Goal: Task Accomplishment & Management: Manage account settings

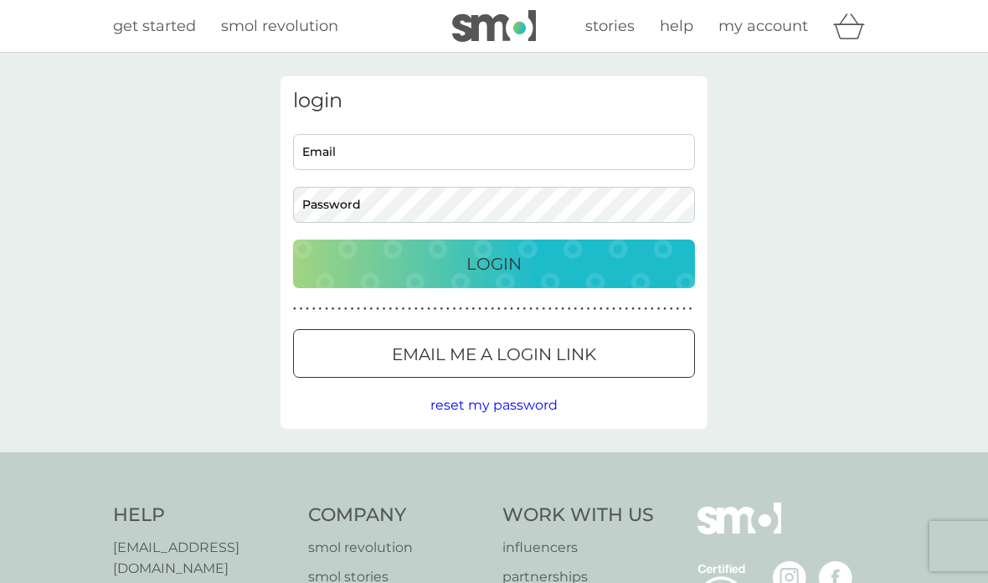
click at [394, 162] on input "Email" at bounding box center [494, 152] width 402 height 36
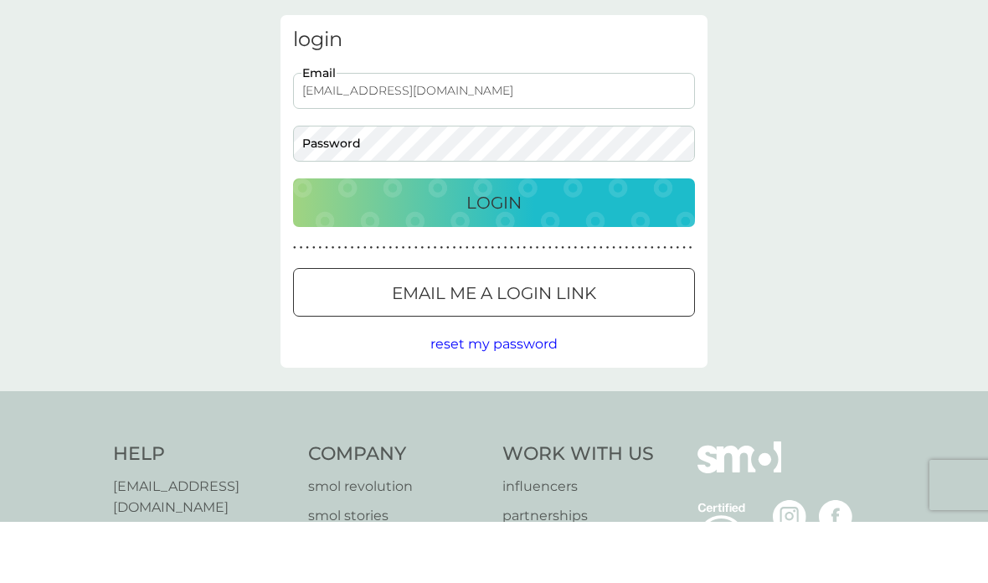
type input "janettevipond@gmail.com"
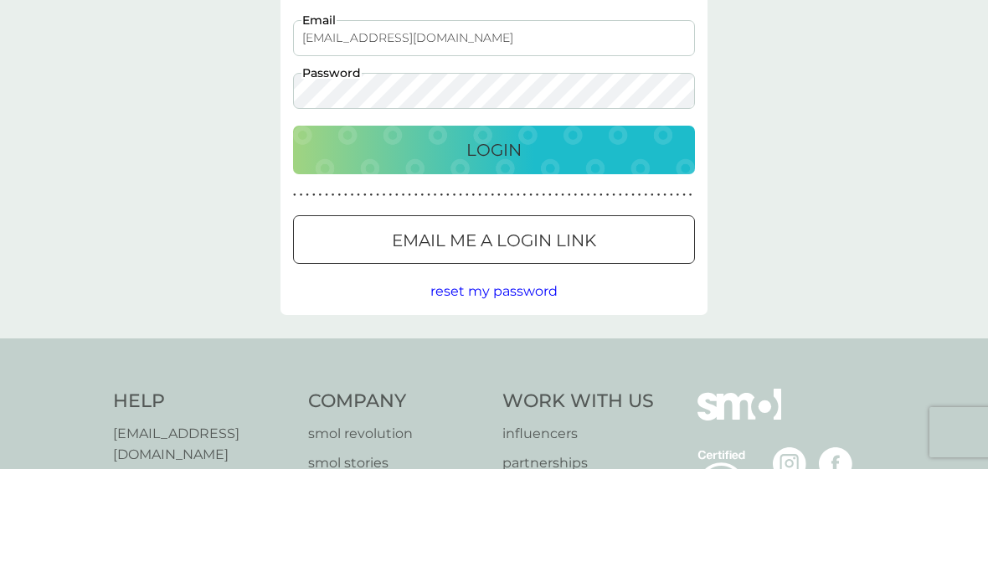
click at [532, 240] on button "Login" at bounding box center [494, 264] width 402 height 49
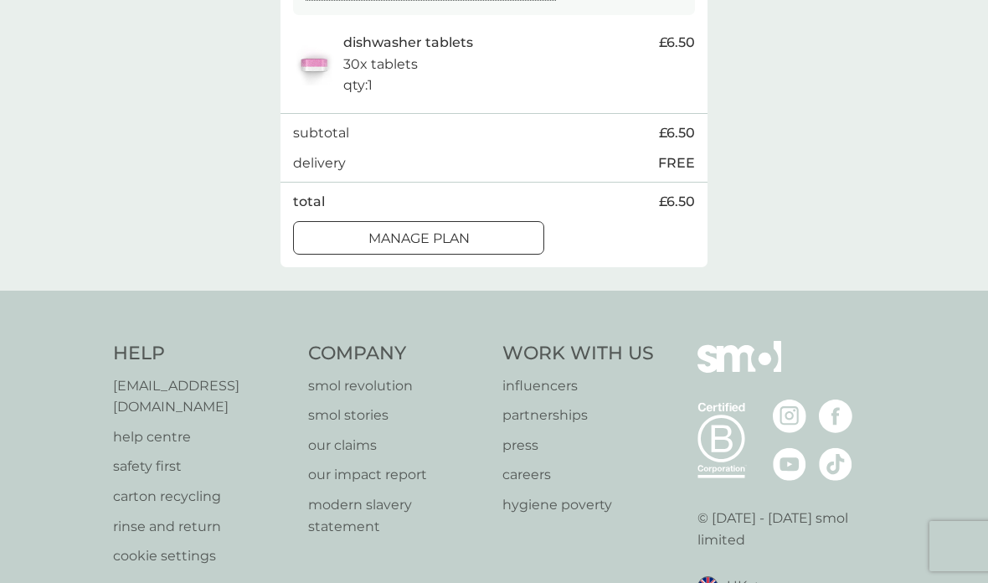
scroll to position [384, 0]
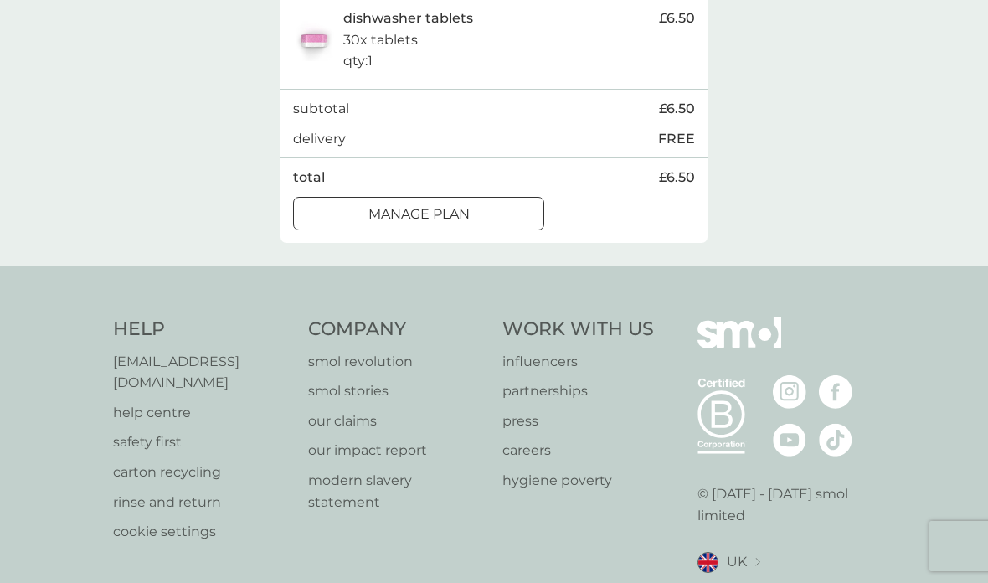
click at [439, 213] on div at bounding box center [439, 213] width 1 height 1
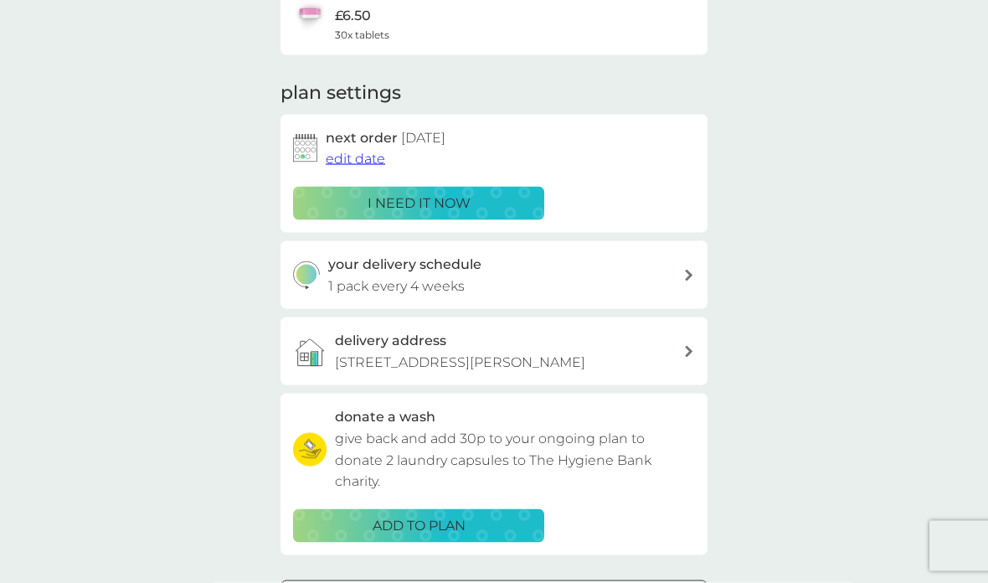
scroll to position [169, 0]
click at [359, 158] on span "edit date" at bounding box center [355, 158] width 59 height 16
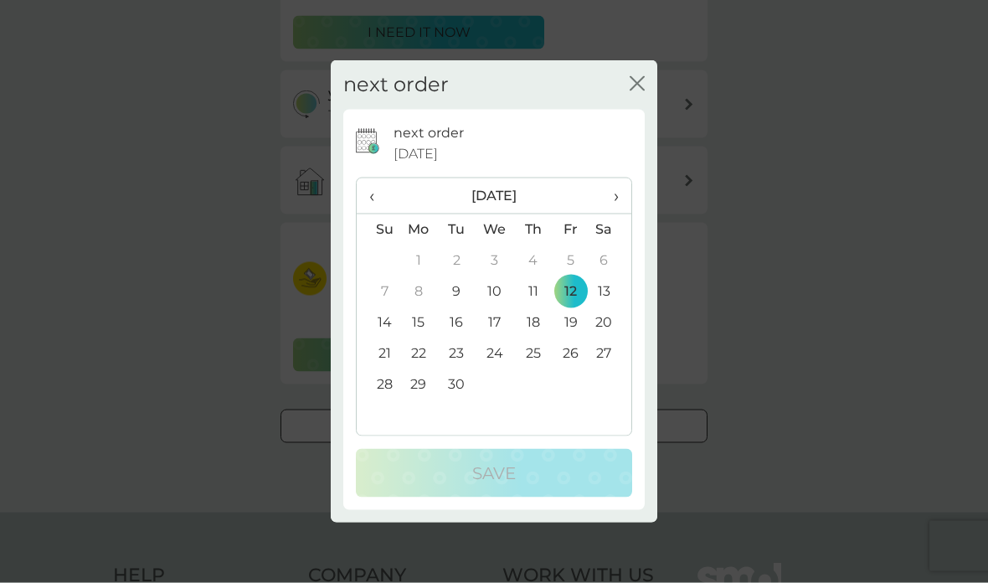
scroll to position [340, 0]
click at [624, 214] on th "›" at bounding box center [611, 196] width 42 height 36
click at [375, 214] on span "‹" at bounding box center [378, 195] width 18 height 35
click at [455, 400] on td "30" at bounding box center [457, 384] width 38 height 31
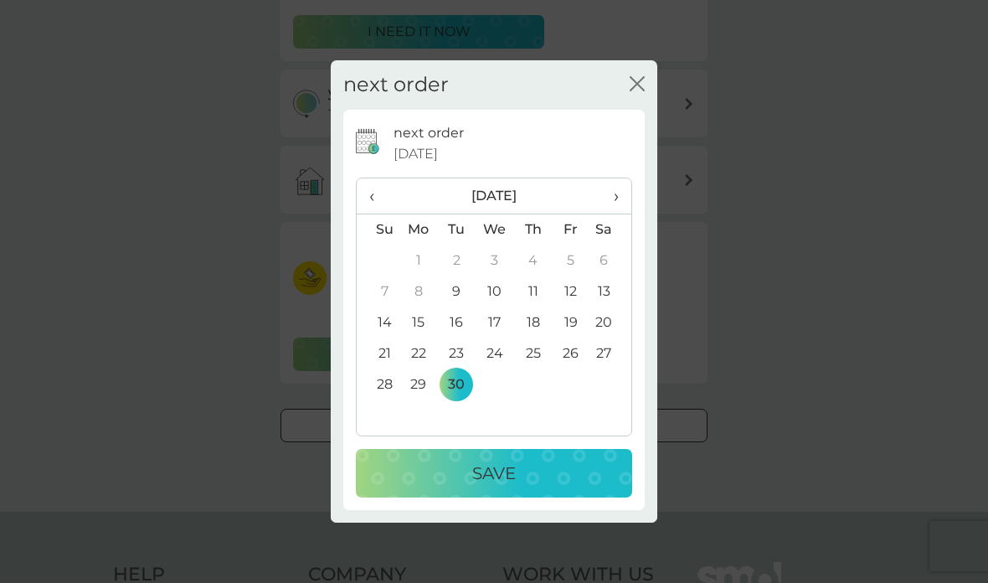
click at [513, 487] on p "Save" at bounding box center [494, 473] width 44 height 27
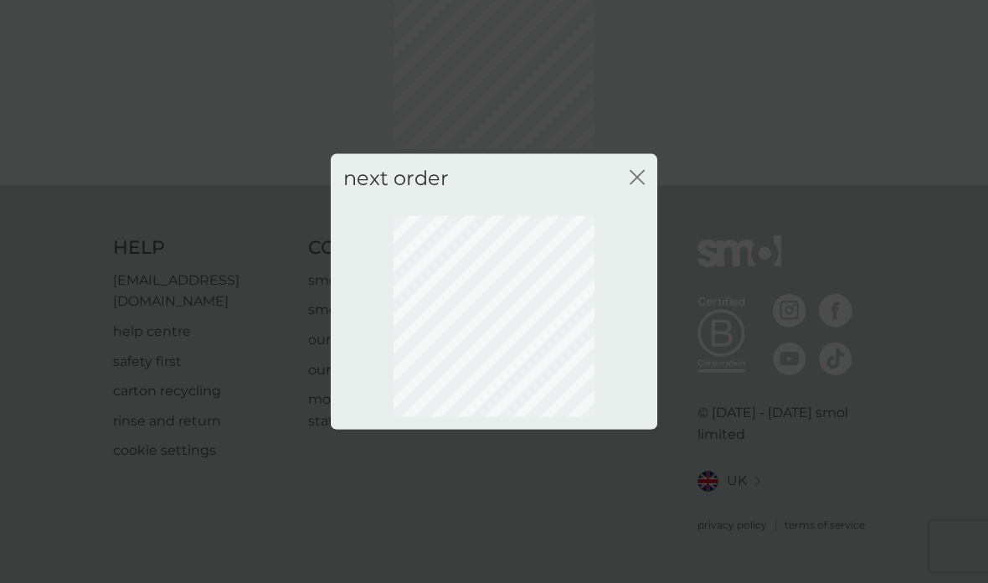
scroll to position [51, 0]
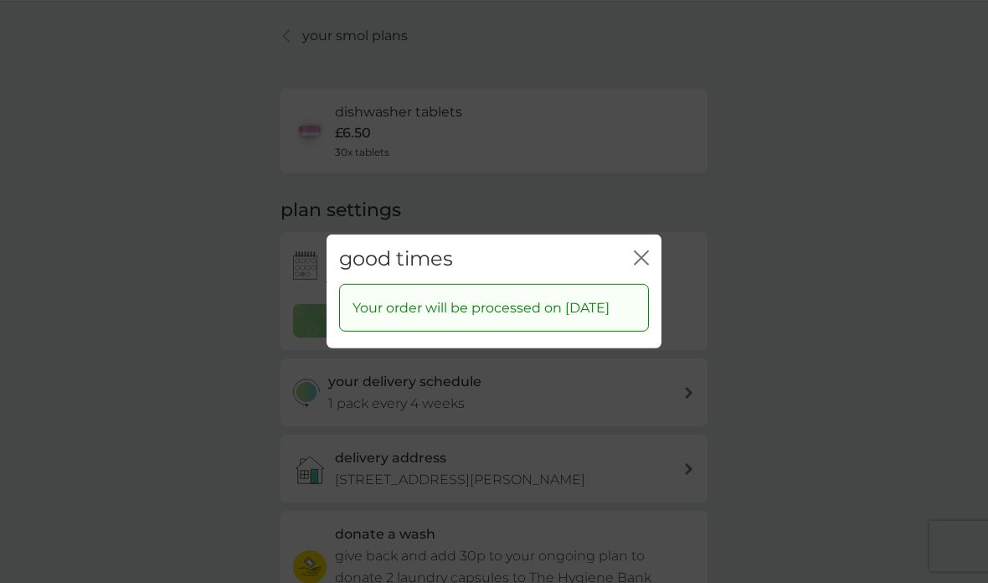
click at [648, 234] on div "good times close" at bounding box center [494, 258] width 335 height 49
click at [651, 235] on div "good times close" at bounding box center [494, 258] width 335 height 49
click at [651, 242] on div "good times close" at bounding box center [494, 258] width 335 height 49
click at [652, 241] on div "good times close" at bounding box center [494, 258] width 335 height 49
click at [644, 250] on icon "close" at bounding box center [641, 257] width 15 height 15
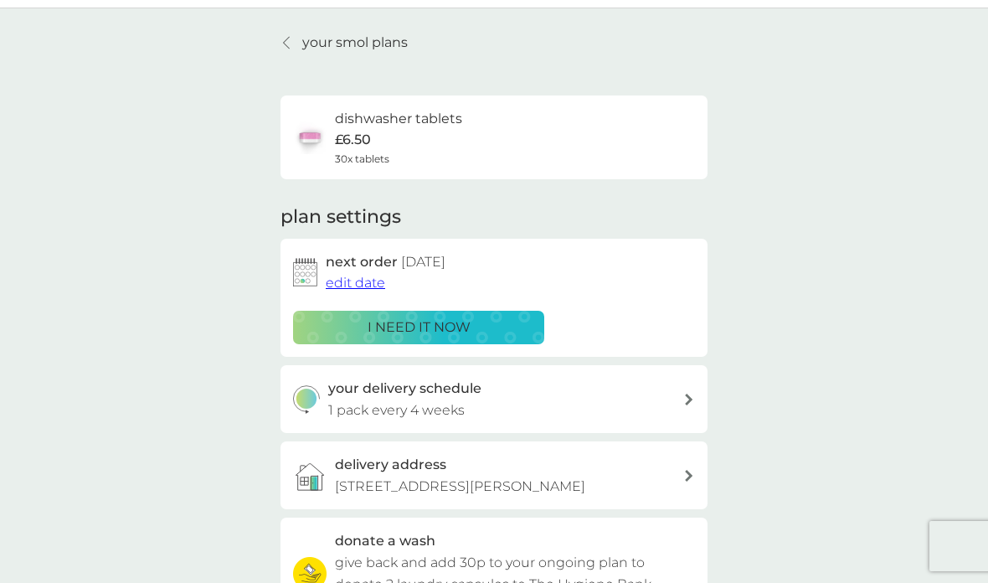
scroll to position [70, 0]
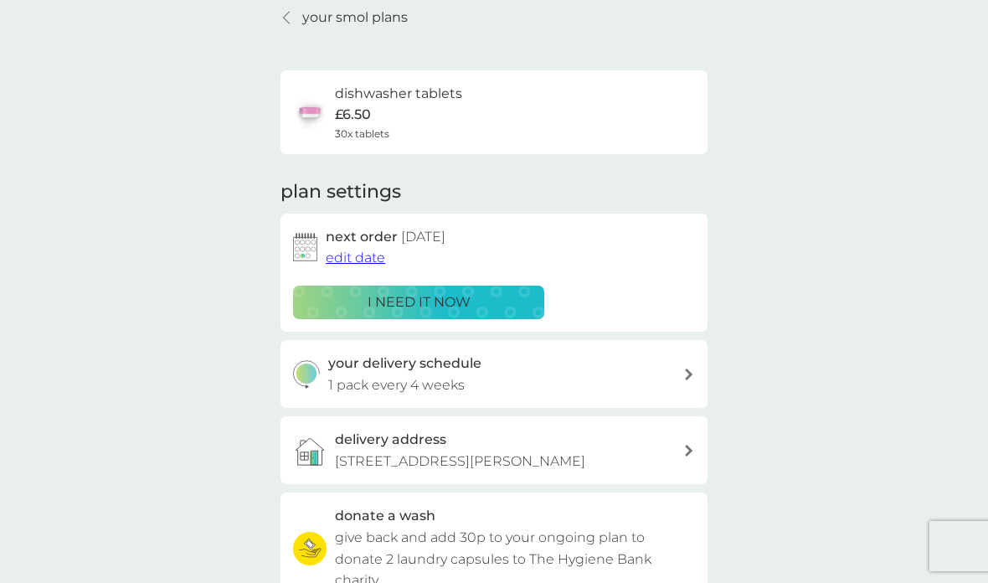
click at [298, 17] on link "your smol plans" at bounding box center [344, 18] width 127 height 22
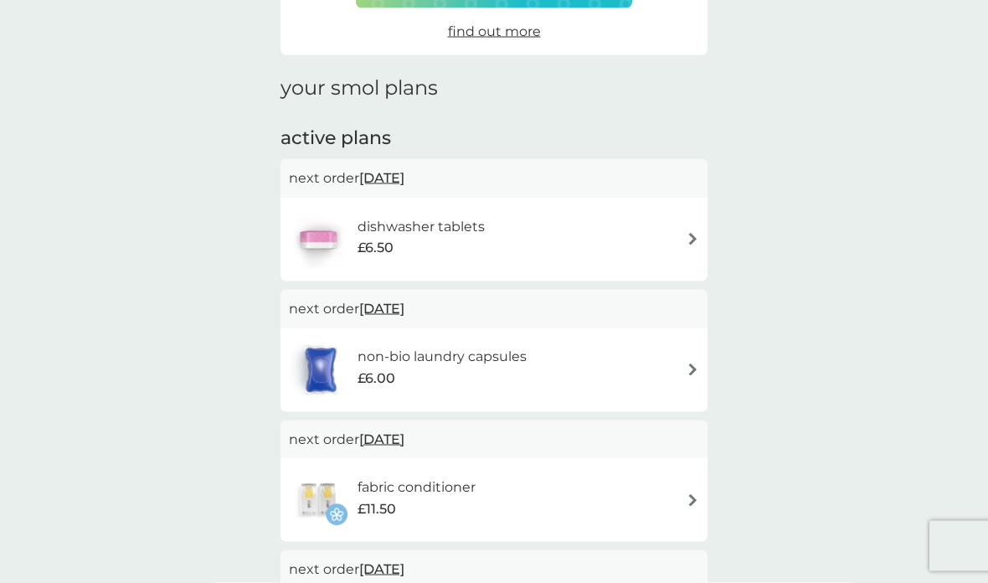
scroll to position [195, 0]
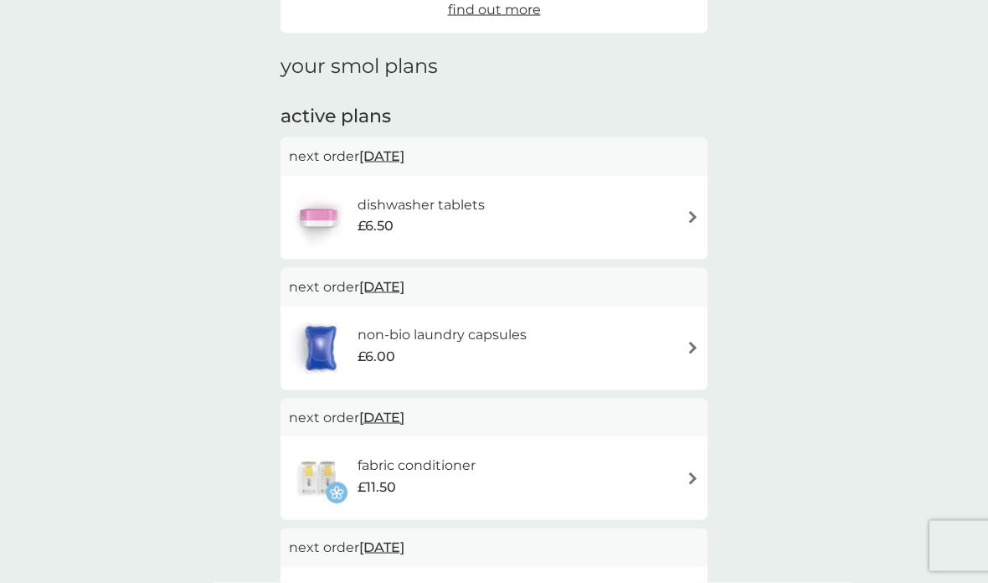
click at [698, 347] on img at bounding box center [693, 348] width 13 height 13
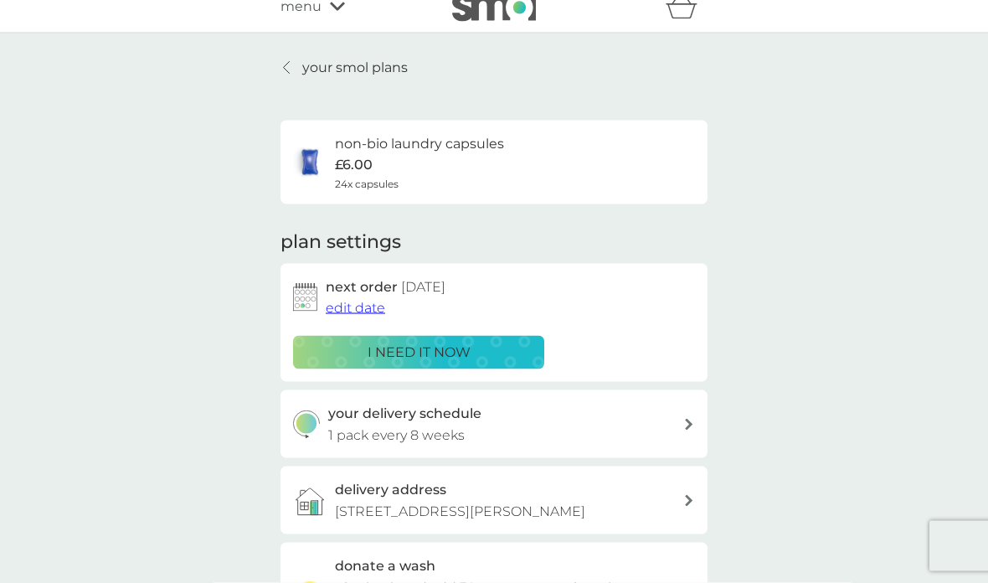
scroll to position [33, 0]
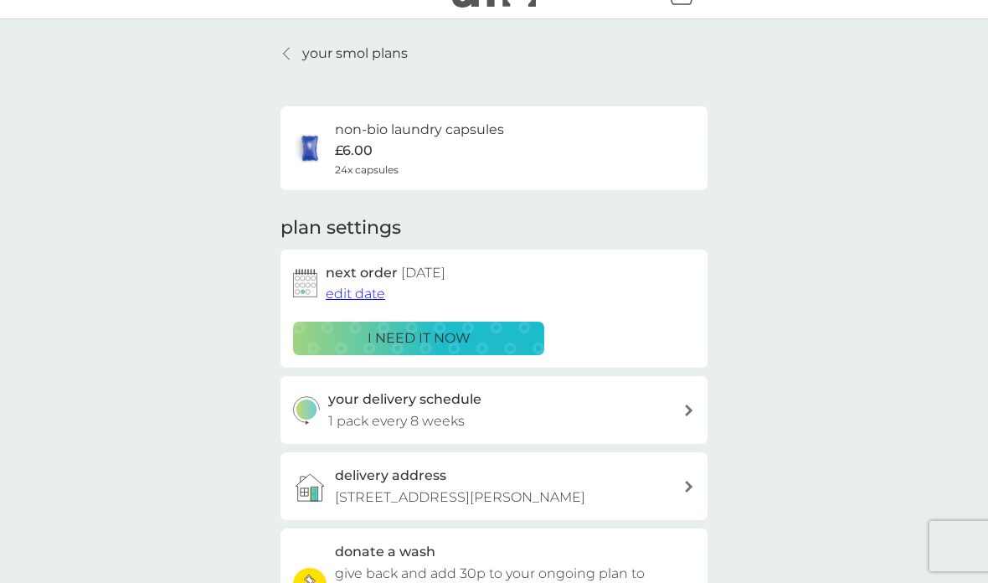
click at [358, 292] on span "edit date" at bounding box center [355, 294] width 59 height 16
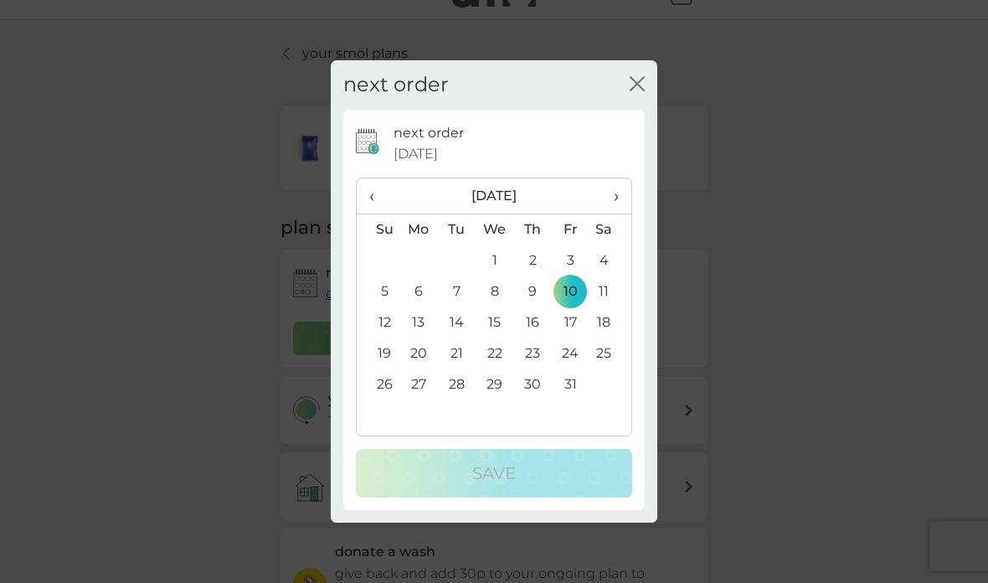
click at [375, 214] on span "‹" at bounding box center [378, 195] width 18 height 35
click at [610, 338] on td "20" at bounding box center [611, 322] width 42 height 31
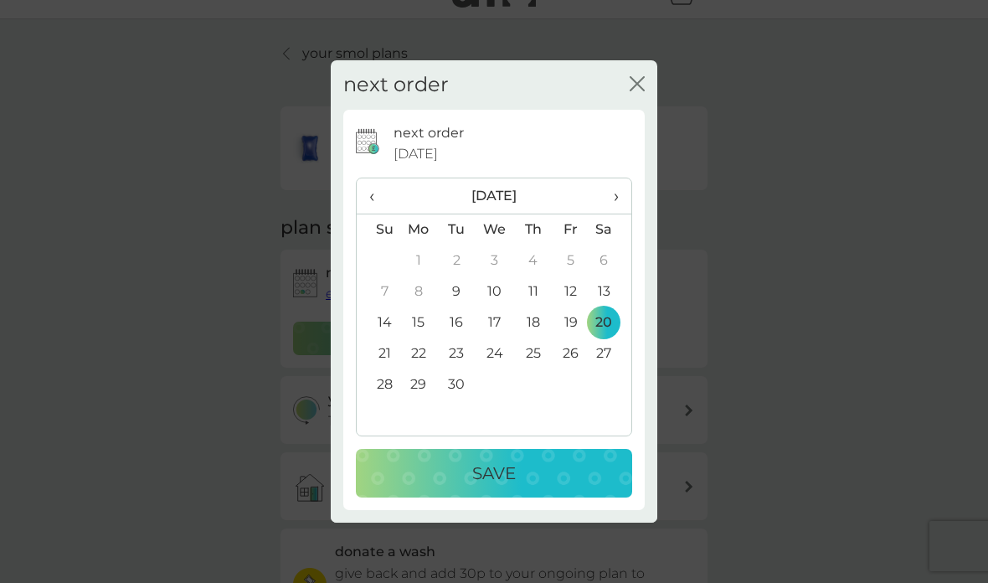
click at [517, 487] on div "Save" at bounding box center [494, 473] width 243 height 27
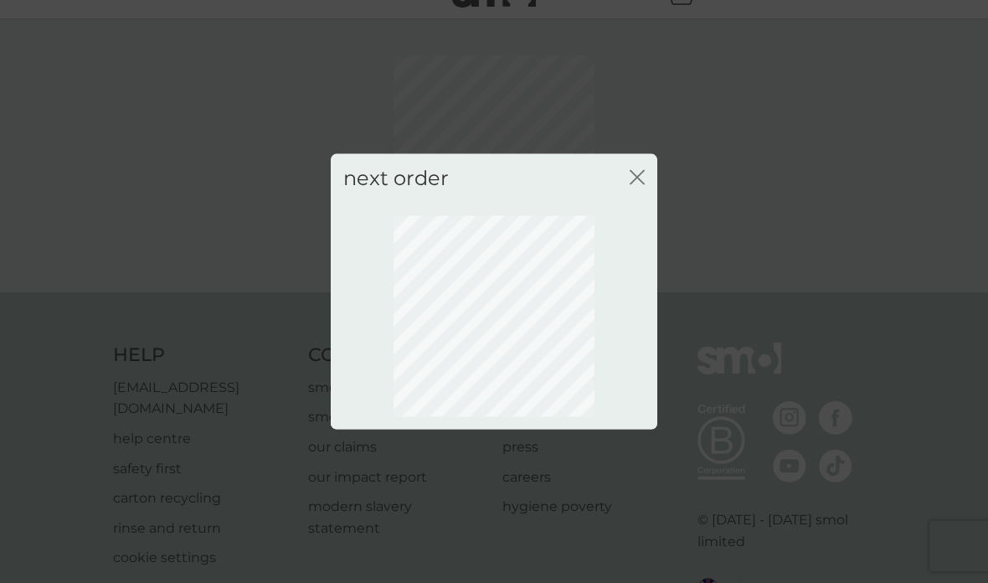
scroll to position [100, 0]
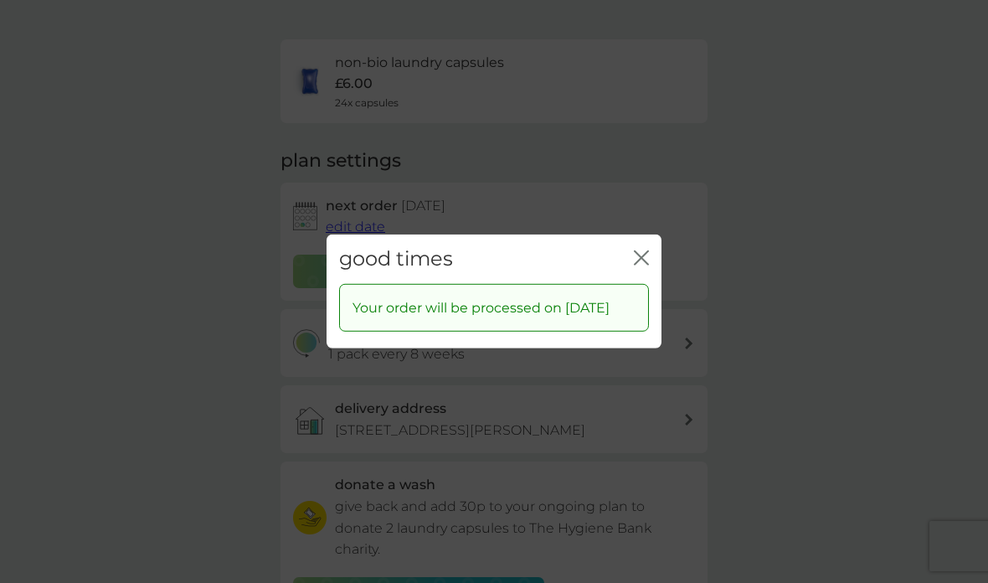
click at [652, 237] on div "good times close" at bounding box center [494, 258] width 335 height 49
click at [646, 253] on icon "close" at bounding box center [644, 257] width 7 height 13
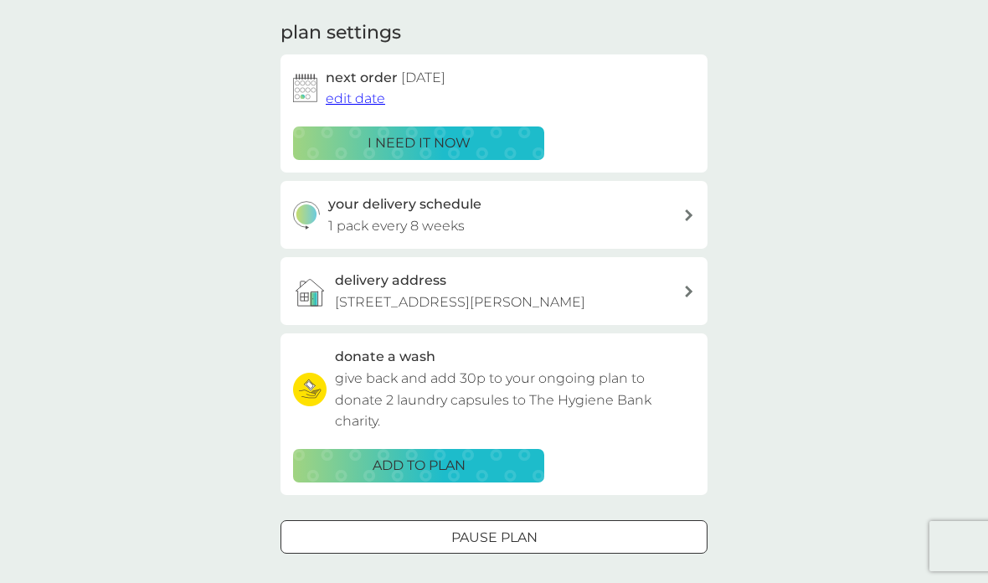
scroll to position [247, 0]
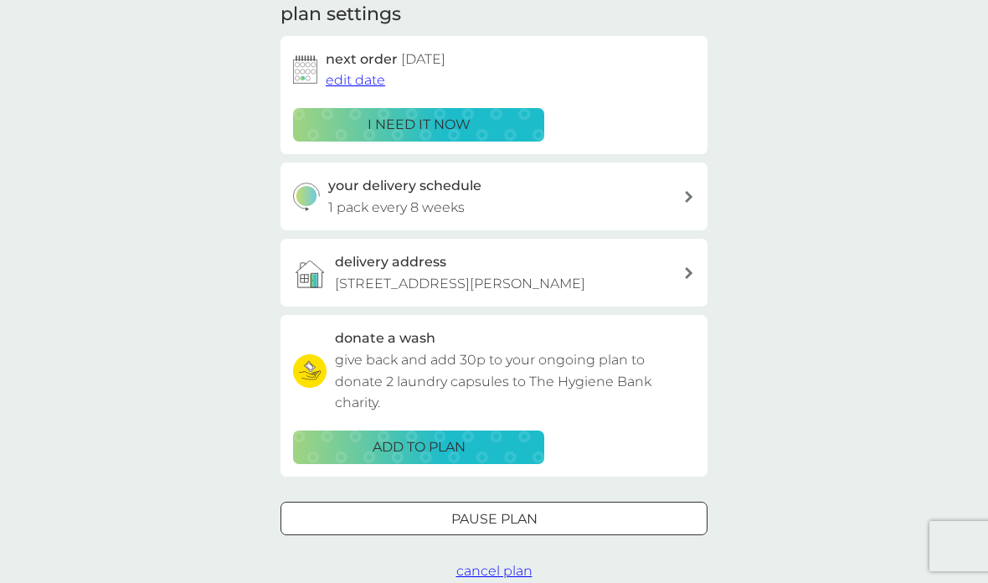
click at [697, 186] on div "your delivery schedule 1 pack every 8 weeks" at bounding box center [494, 196] width 427 height 68
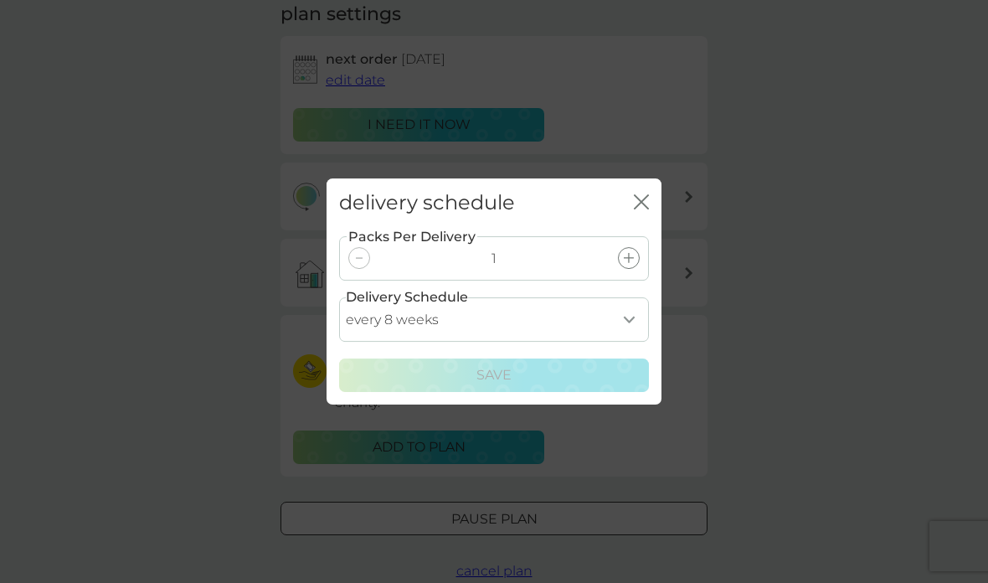
click at [632, 325] on select "every 1 week every 2 weeks every 3 weeks every 4 weeks every 5 weeks every 6 we…" at bounding box center [494, 319] width 310 height 44
select select "42"
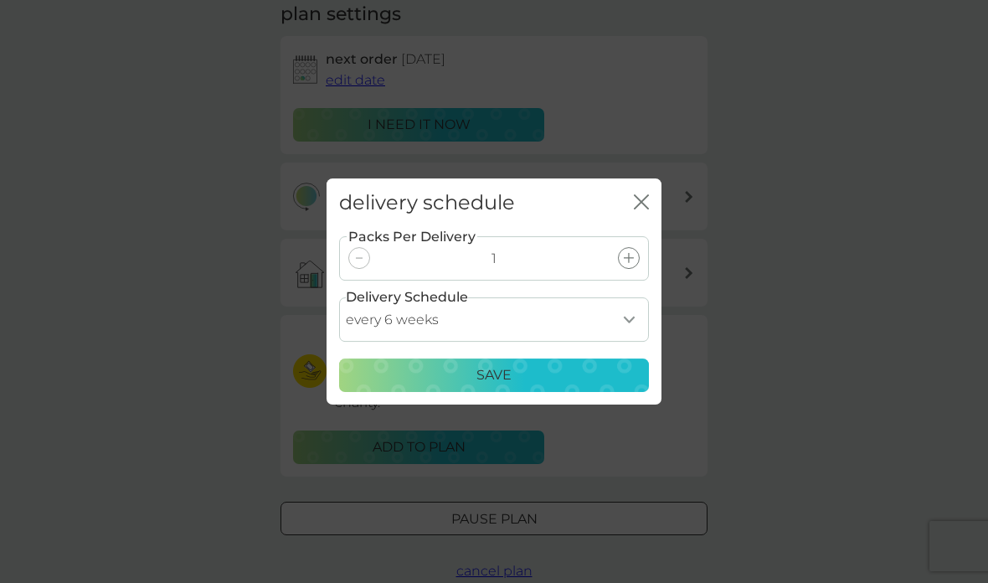
click at [509, 372] on p "Save" at bounding box center [493, 375] width 35 height 22
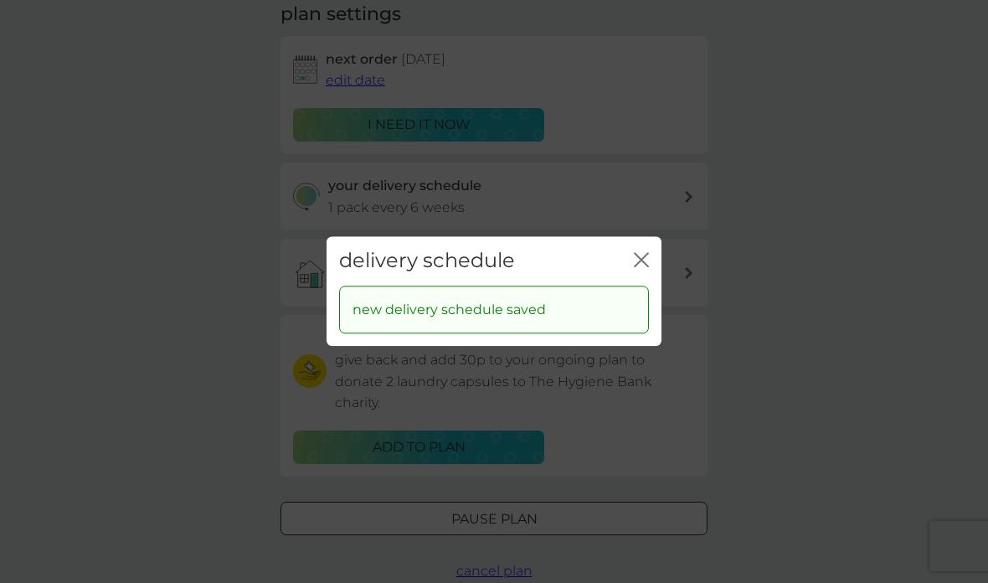
click at [646, 261] on icon "close" at bounding box center [641, 259] width 15 height 15
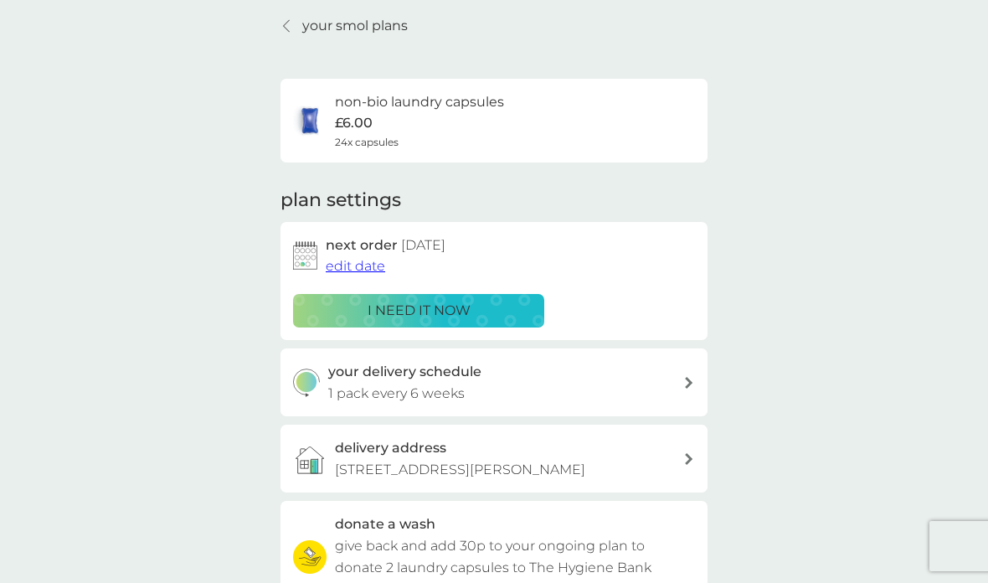
scroll to position [0, 0]
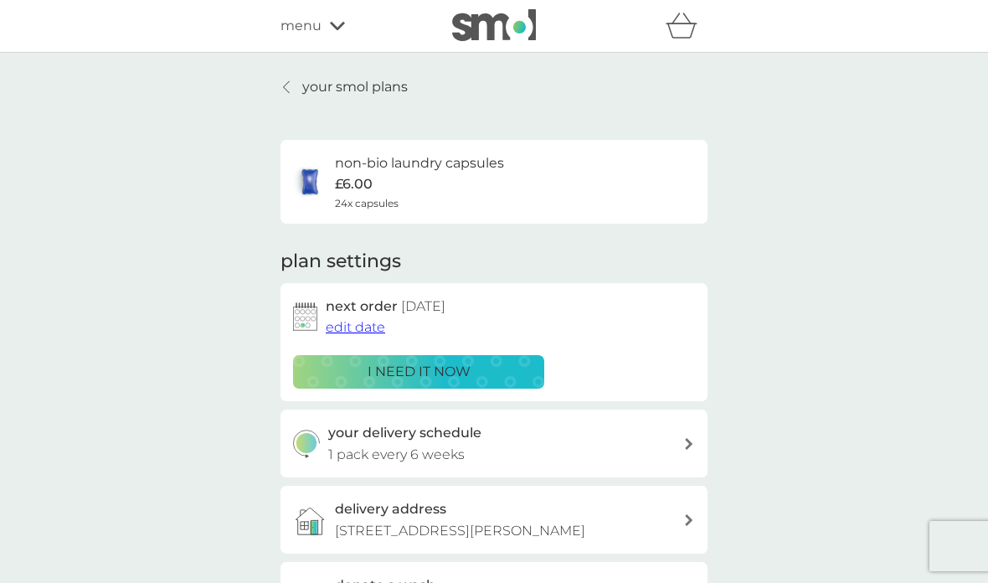
click at [300, 90] on link "your smol plans" at bounding box center [344, 87] width 127 height 22
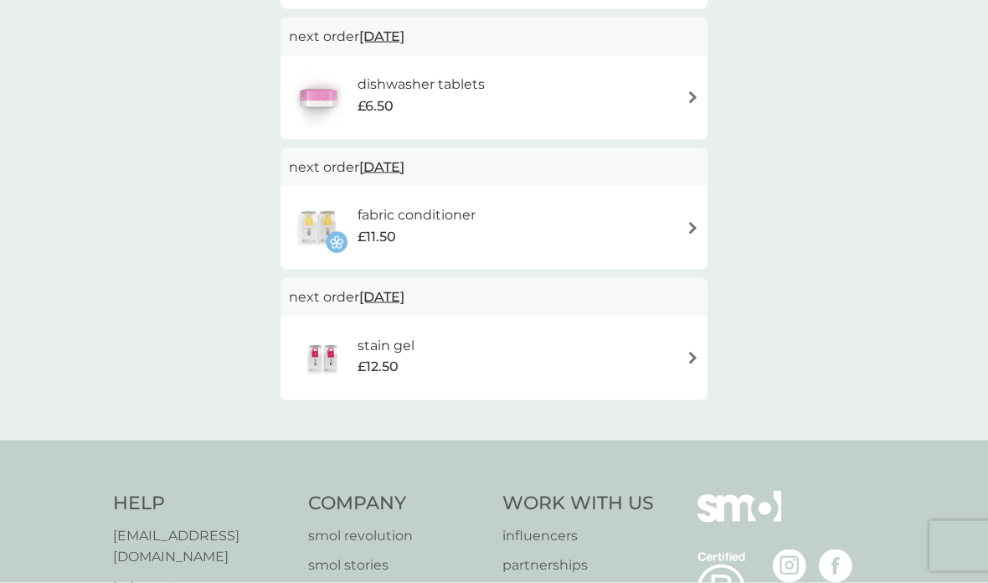
scroll to position [469, 0]
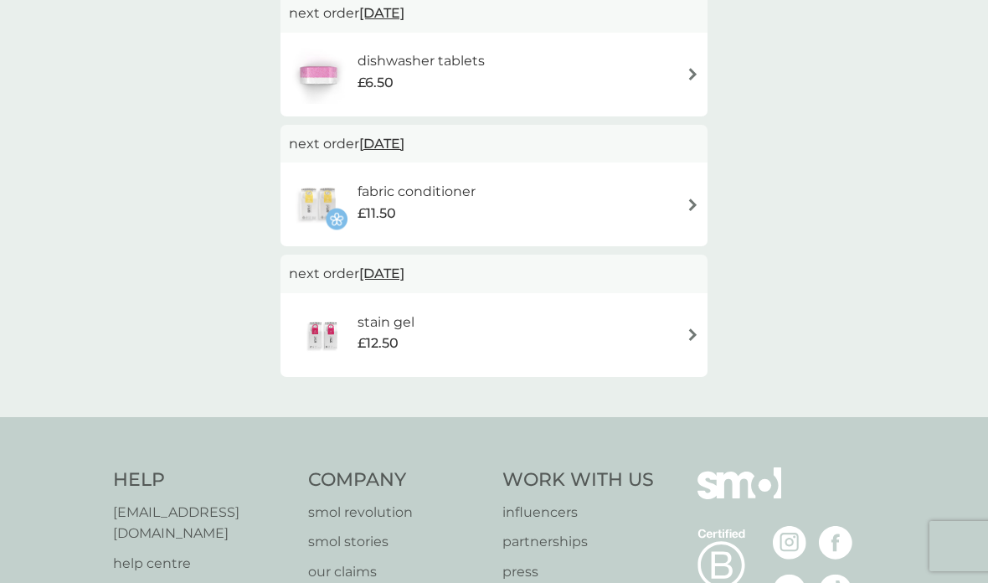
click at [698, 331] on img at bounding box center [693, 334] width 13 height 13
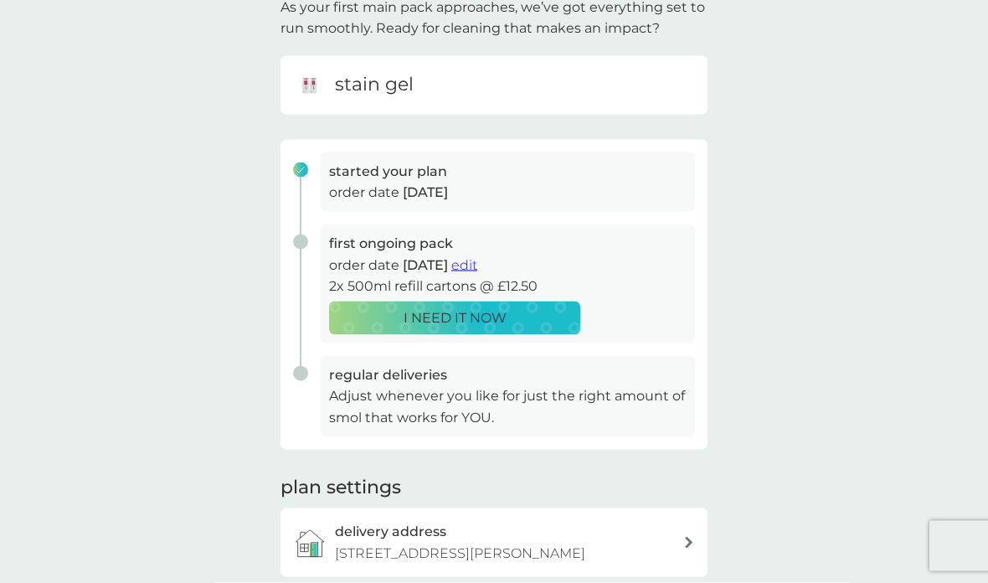
scroll to position [127, 0]
click at [477, 259] on span "edit" at bounding box center [464, 264] width 26 height 16
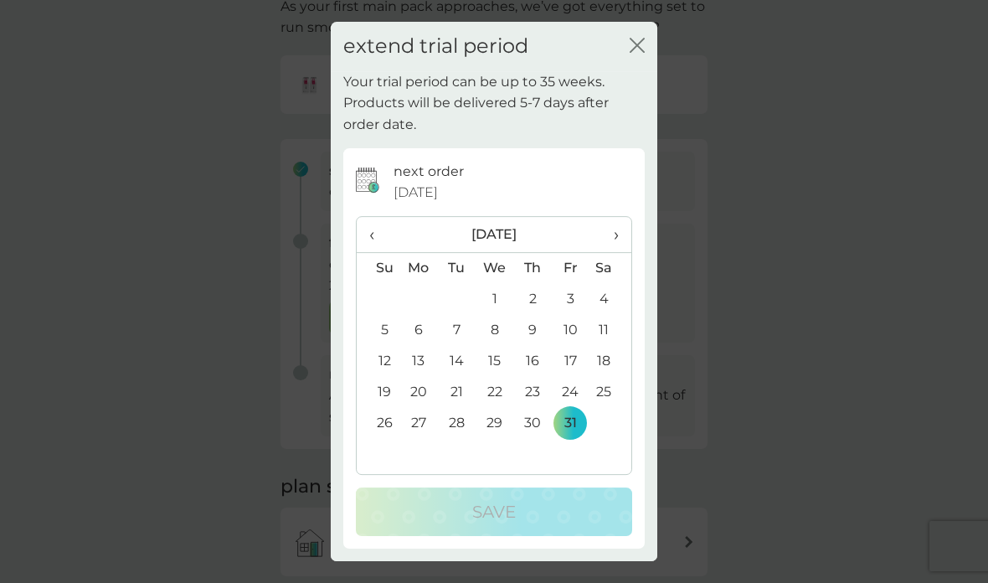
click at [645, 33] on div "extend trial period close" at bounding box center [494, 46] width 327 height 49
click at [642, 46] on icon "close" at bounding box center [637, 45] width 15 height 15
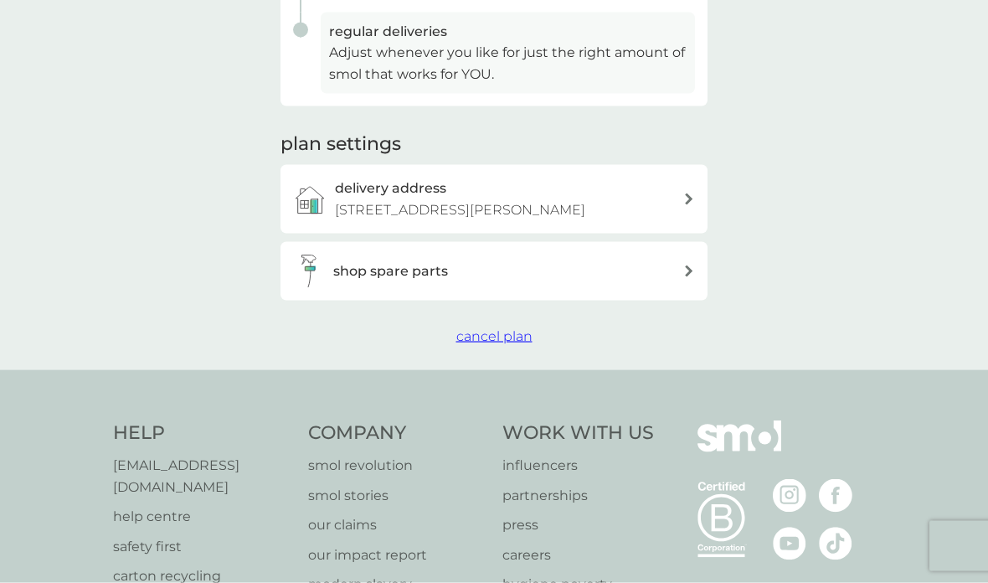
scroll to position [551, 0]
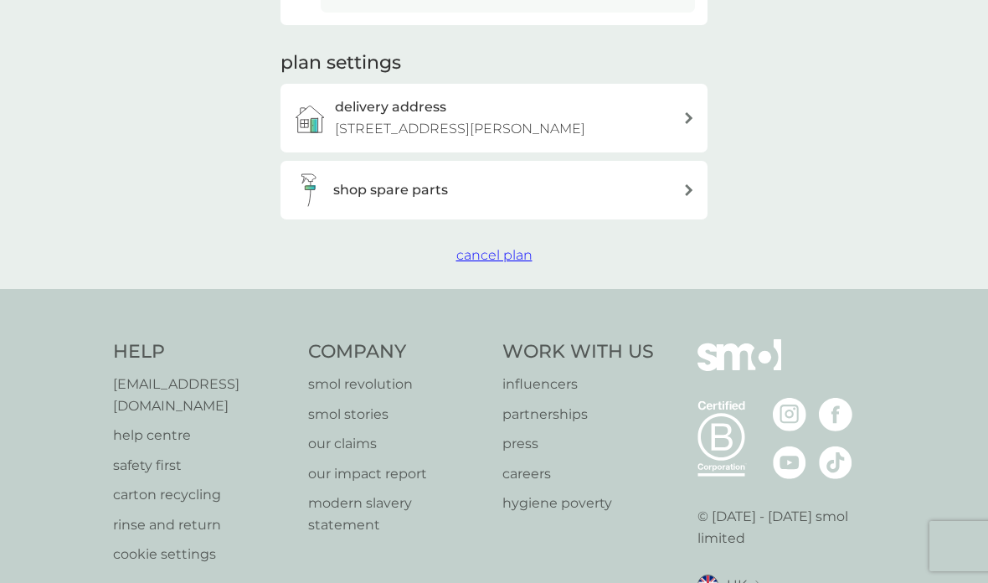
click at [689, 184] on icon at bounding box center [689, 190] width 8 height 12
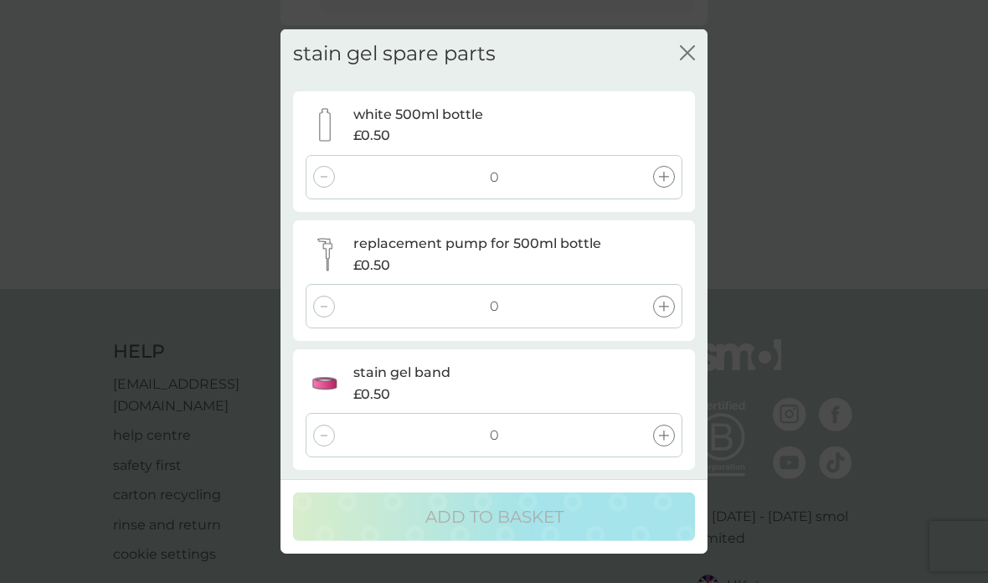
click at [692, 49] on icon "close" at bounding box center [687, 52] width 15 height 15
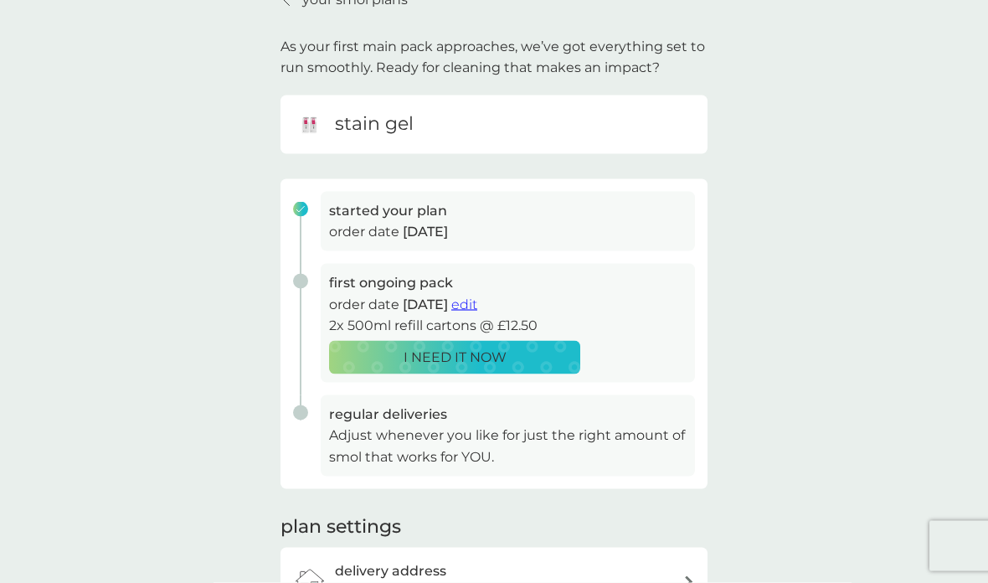
scroll to position [0, 0]
